Goal: Task Accomplishment & Management: Manage account settings

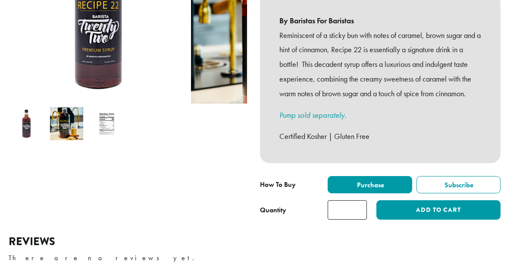
scroll to position [216, 0]
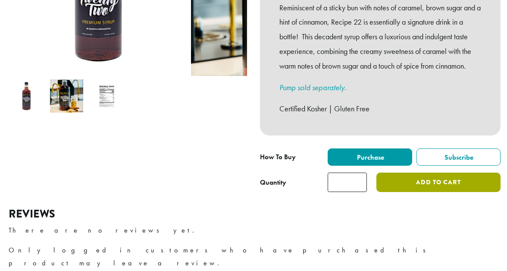
click at [388, 185] on button "Add to cart" at bounding box center [439, 182] width 124 height 19
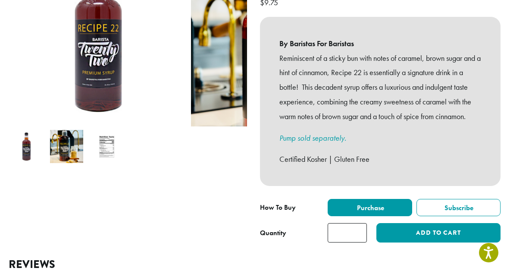
scroll to position [173, 0]
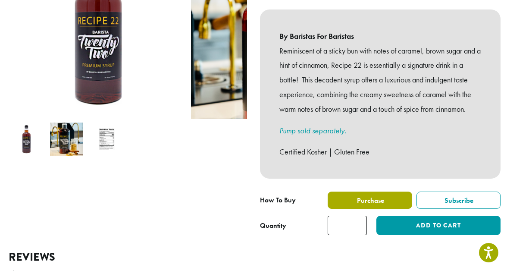
click at [356, 205] on span "Purchase" at bounding box center [370, 200] width 28 height 9
click at [356, 204] on span "Purchase" at bounding box center [370, 200] width 28 height 9
click at [356, 203] on span "Purchase" at bounding box center [370, 200] width 28 height 9
click at [356, 205] on span "Purchase" at bounding box center [370, 200] width 28 height 9
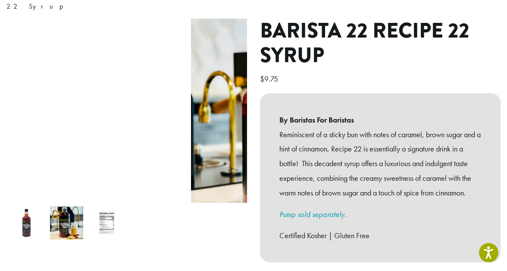
scroll to position [0, 0]
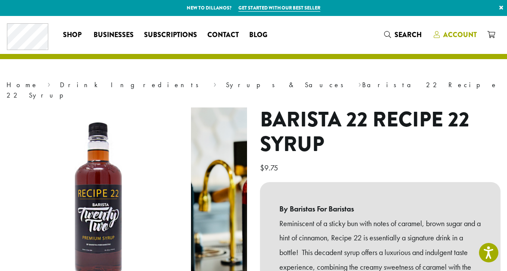
click at [443, 36] on span "Account" at bounding box center [460, 35] width 34 height 10
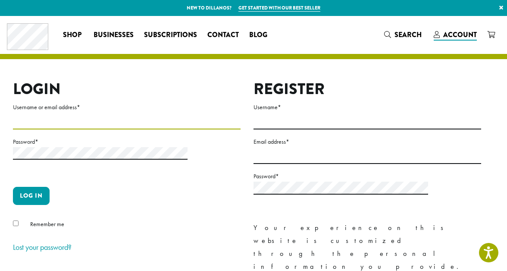
type input "**********"
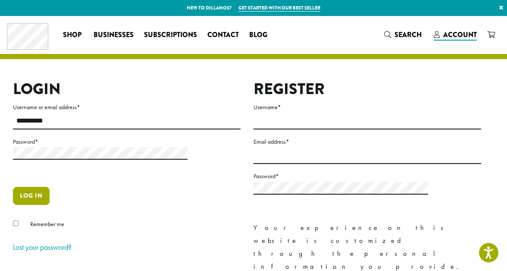
click at [50, 187] on button "Log in" at bounding box center [31, 196] width 37 height 18
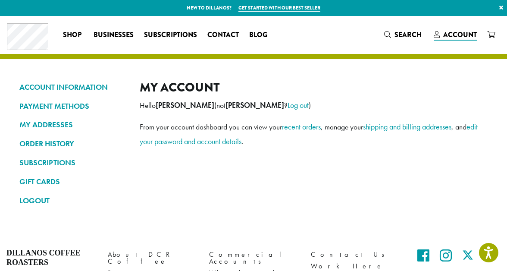
click at [114, 150] on link "ORDER HISTORY" at bounding box center [72, 143] width 107 height 15
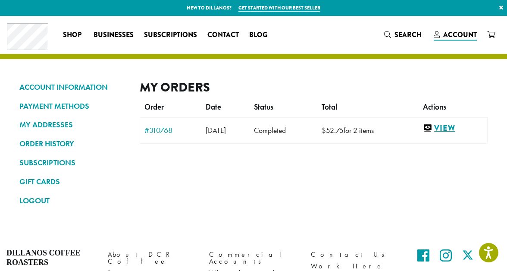
click at [423, 123] on link "View" at bounding box center [453, 128] width 60 height 11
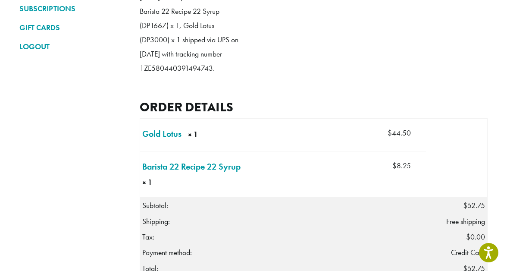
scroll to position [129, 0]
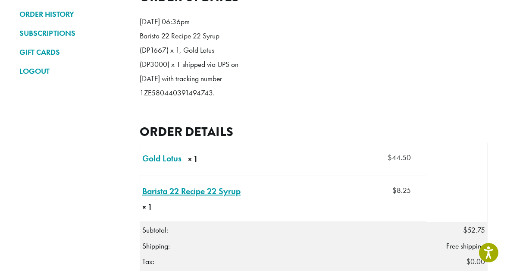
click at [190, 185] on link "Barista 22 Recipe 22 Syrup × 1" at bounding box center [191, 191] width 98 height 13
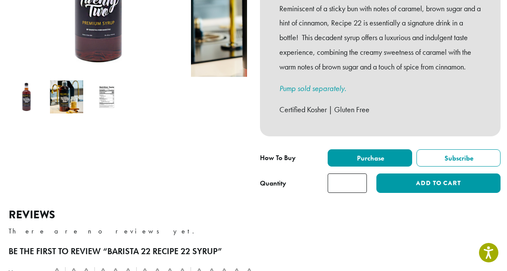
scroll to position [216, 0]
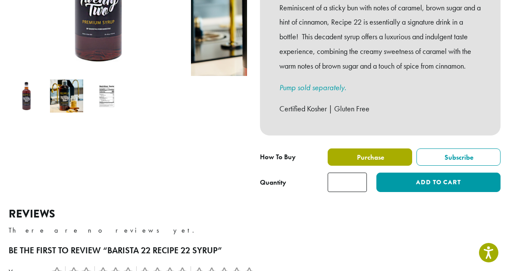
click at [356, 162] on span "Purchase" at bounding box center [370, 157] width 28 height 9
click at [356, 161] on span "Purchase" at bounding box center [370, 157] width 28 height 9
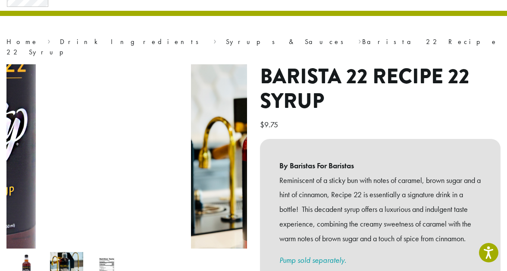
scroll to position [0, 0]
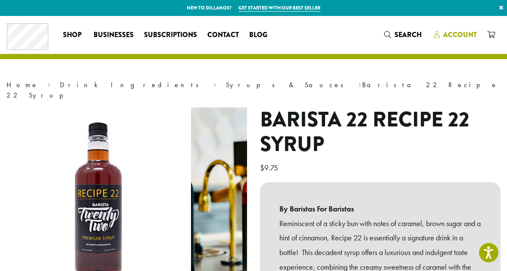
click at [443, 31] on span "Account" at bounding box center [460, 35] width 34 height 10
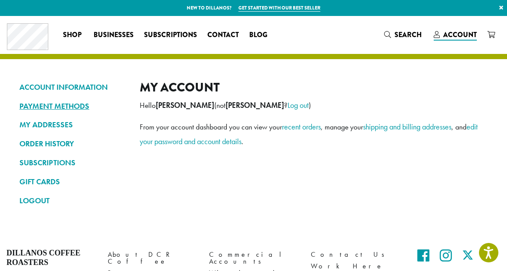
click at [101, 113] on link "PAYMENT METHODS" at bounding box center [72, 106] width 107 height 15
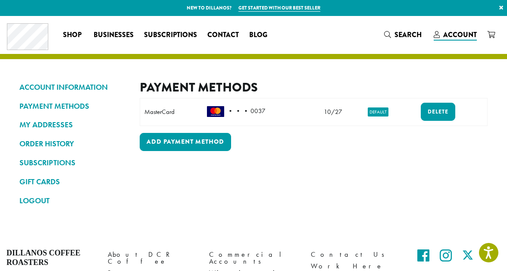
click at [471, 133] on section "ACCOUNT INFORMATION PAYMENT METHODS MY ADDRESSES ORDER HISTORY SUBSCRIPTIONS GI…" at bounding box center [253, 126] width 507 height 220
